Goal: Task Accomplishment & Management: Manage account settings

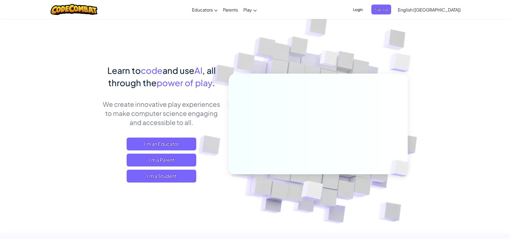
click at [366, 9] on span "Login" at bounding box center [358, 10] width 16 height 10
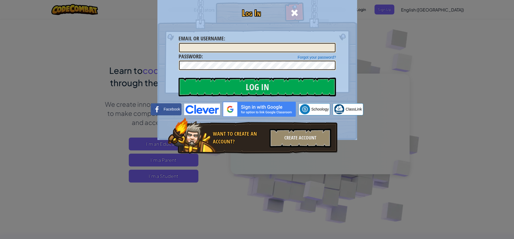
click at [384, 9] on div "Log In Unknown Error Email or Username : Forgot your password? Password : Log I…" at bounding box center [257, 119] width 514 height 239
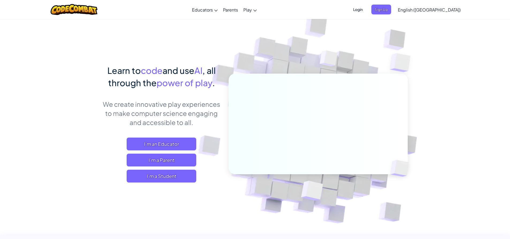
click at [392, 4] on div "Login Sign Up English ([GEOGRAPHIC_DATA]) English ([GEOGRAPHIC_DATA]) English (…" at bounding box center [405, 9] width 116 height 14
click at [366, 10] on span "Login" at bounding box center [358, 10] width 16 height 10
